Goal: Task Accomplishment & Management: Use online tool/utility

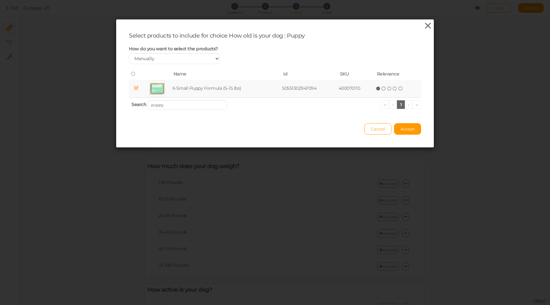
click at [429, 27] on icon at bounding box center [427, 26] width 9 height 10
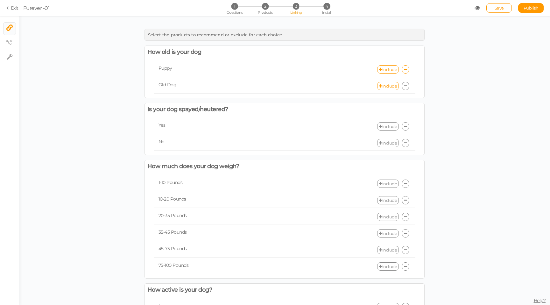
click at [20, 41] on div "Select the products to recommend or exclude for each choice. How old is your do…" at bounding box center [284, 233] width 530 height 416
click at [3, 42] on link "× View tree" at bounding box center [9, 43] width 12 height 12
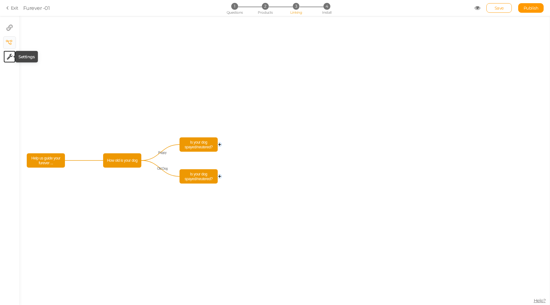
click at [9, 53] on icon at bounding box center [10, 56] width 6 height 6
select select "en"
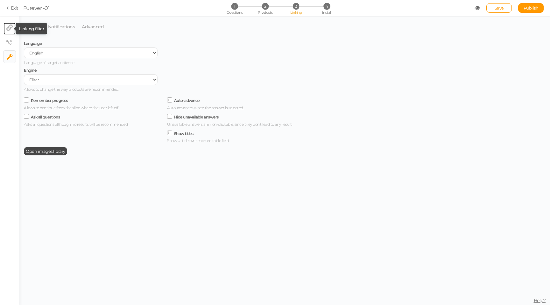
click at [10, 28] on icon at bounding box center [9, 27] width 6 height 6
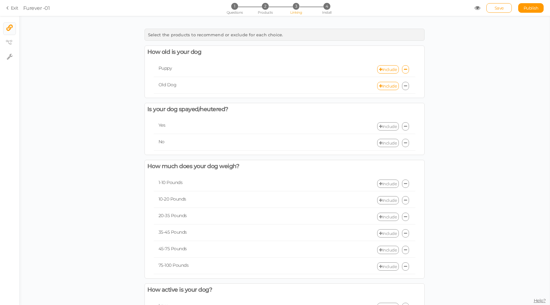
click at [389, 185] on link "Include" at bounding box center [388, 183] width 22 height 8
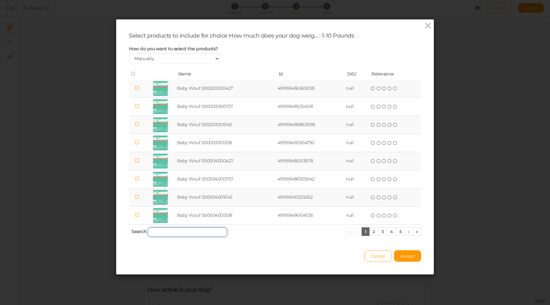
click at [196, 234] on input "search" at bounding box center [188, 232] width 80 height 10
click at [396, 229] on link "5" at bounding box center [400, 231] width 9 height 9
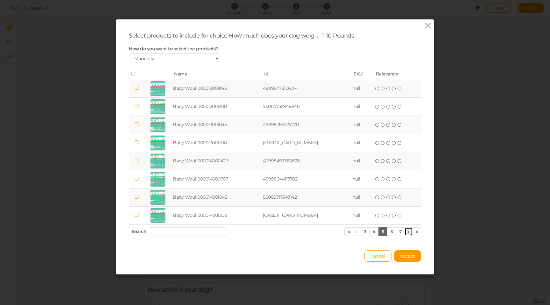
click at [406, 234] on link "›" at bounding box center [408, 231] width 8 height 9
click at [401, 232] on link "8" at bounding box center [400, 231] width 10 height 9
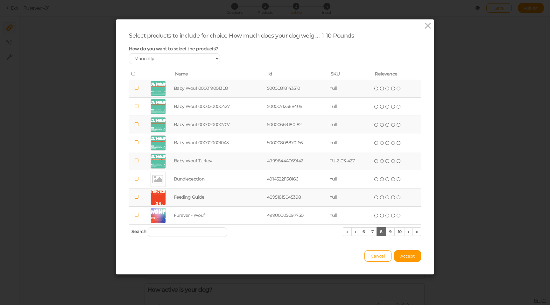
click at [348, 160] on td "FU-2-03-427" at bounding box center [350, 161] width 44 height 18
copy tr "FU-2-03-427"
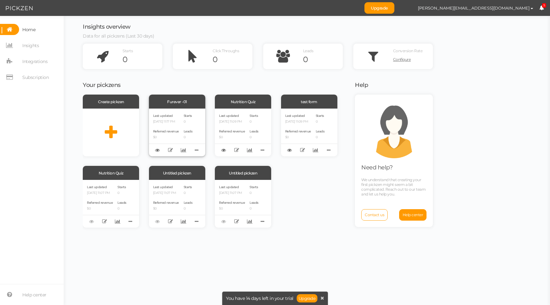
click at [171, 127] on div "Last updated 09/26/2025 11:17 PM Referred revenue $0" at bounding box center [166, 132] width 26 height 39
